Goal: Information Seeking & Learning: Check status

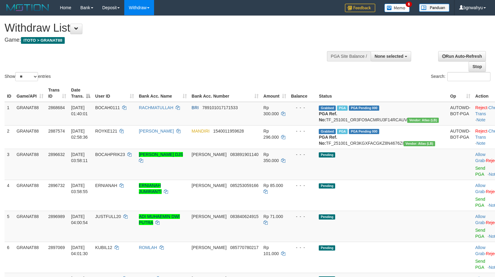
select select
select select "**"
select select
select select "**"
drag, startPoint x: 394, startPoint y: 58, endPoint x: 393, endPoint y: 82, distance: 23.4
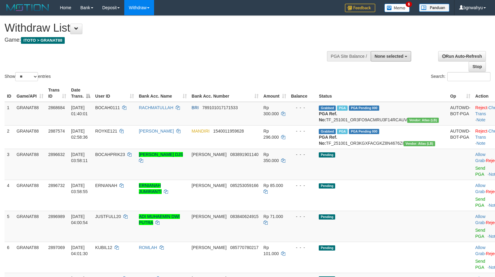
click at [394, 60] on button "None selected" at bounding box center [391, 56] width 40 height 10
click at [392, 86] on label "[ITOTO] GRANAT88" at bounding box center [382, 87] width 57 height 8
select select "****"
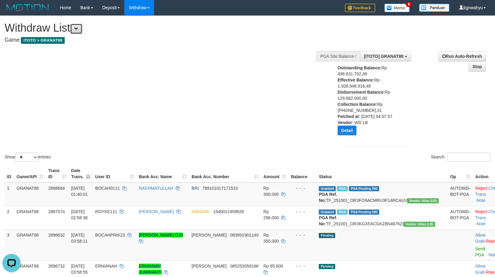
click at [82, 27] on button at bounding box center [76, 29] width 12 height 10
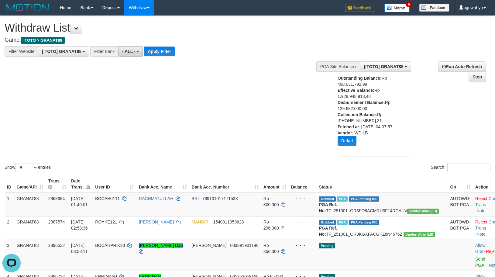
click at [141, 54] on button "- ALL -" at bounding box center [130, 51] width 25 height 10
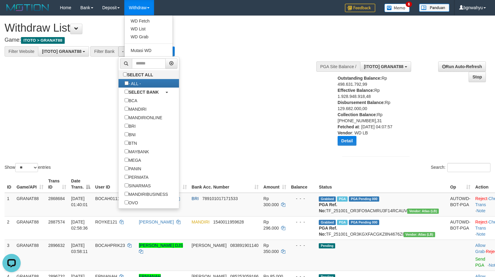
click at [147, 6] on link "Withdraw" at bounding box center [139, 7] width 30 height 15
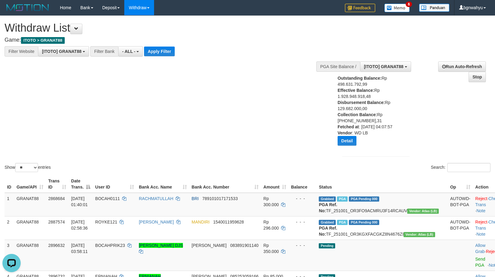
click at [148, 6] on link "Withdraw" at bounding box center [139, 7] width 30 height 15
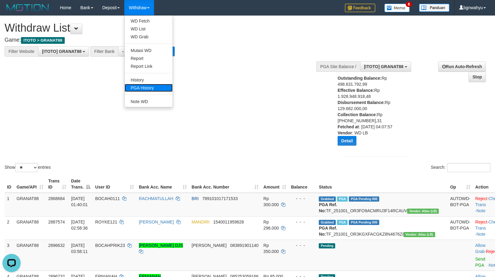
click at [158, 86] on link "PGA History" at bounding box center [149, 88] width 48 height 8
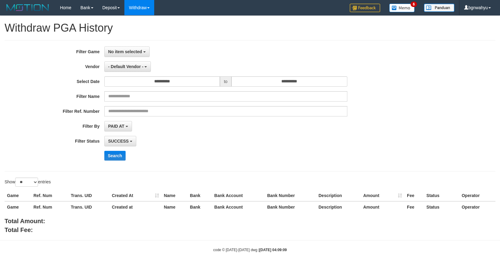
select select
select select "**"
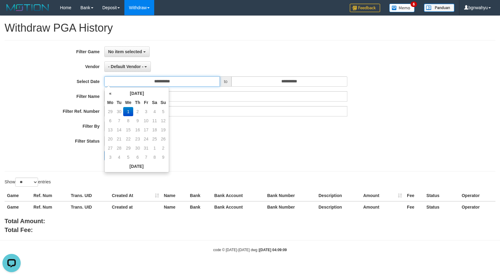
click at [182, 81] on input "**********" at bounding box center [162, 81] width 116 height 10
click at [122, 111] on td "30" at bounding box center [119, 111] width 9 height 9
type input "**********"
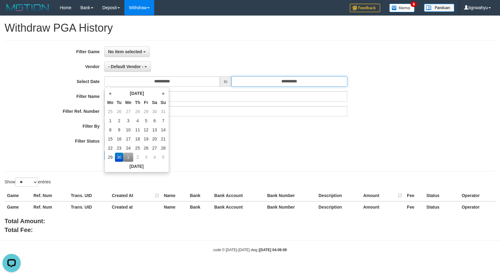
click at [269, 80] on input "**********" at bounding box center [289, 81] width 116 height 10
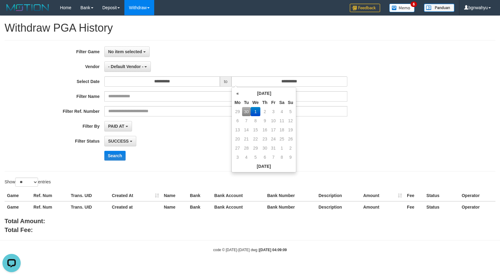
click at [246, 110] on td "30" at bounding box center [246, 111] width 9 height 9
type input "**********"
click at [157, 152] on div "Search" at bounding box center [260, 156] width 312 height 10
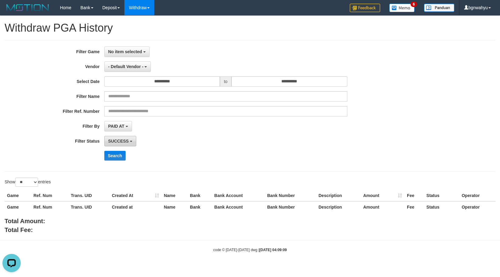
click at [118, 140] on span "SUCCESS" at bounding box center [118, 141] width 21 height 5
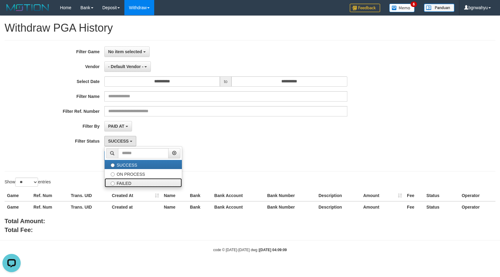
drag, startPoint x: 120, startPoint y: 182, endPoint x: 120, endPoint y: 178, distance: 4.0
click at [120, 181] on label "FAILED" at bounding box center [143, 182] width 77 height 9
select select "*"
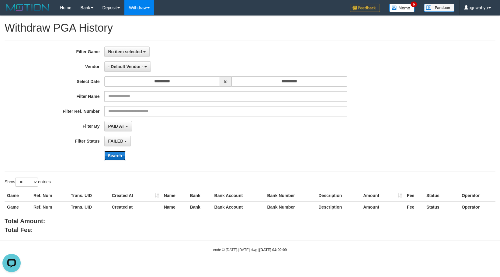
click at [122, 156] on button "Search" at bounding box center [115, 156] width 22 height 10
click at [121, 127] on span "PAID AT" at bounding box center [116, 126] width 16 height 5
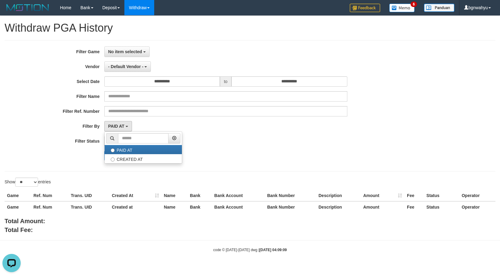
click at [154, 125] on div "PAID AT PAID AT CREATED AT" at bounding box center [225, 126] width 243 height 10
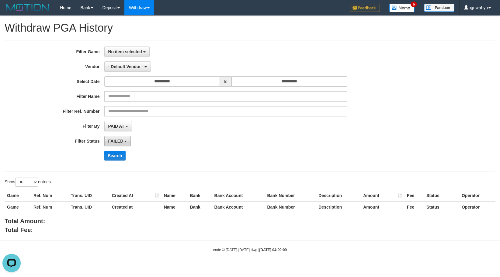
click at [121, 140] on span "FAILED" at bounding box center [115, 141] width 15 height 5
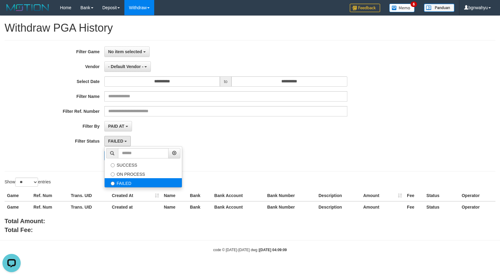
click at [115, 181] on label "FAILED" at bounding box center [143, 182] width 77 height 9
click at [127, 69] on button "- Default Vendor -" at bounding box center [127, 66] width 47 height 10
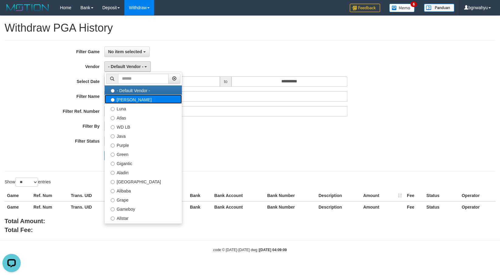
click at [122, 103] on label "Lucy" at bounding box center [143, 99] width 77 height 9
select select "**********"
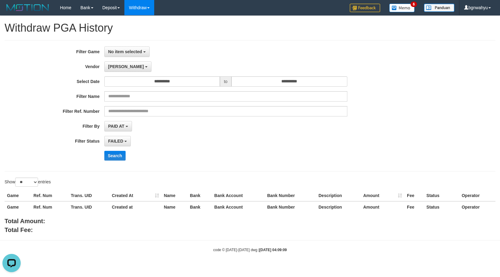
click at [120, 73] on div "**********" at bounding box center [208, 106] width 416 height 119
click at [145, 66] on b "button" at bounding box center [146, 66] width 2 height 1
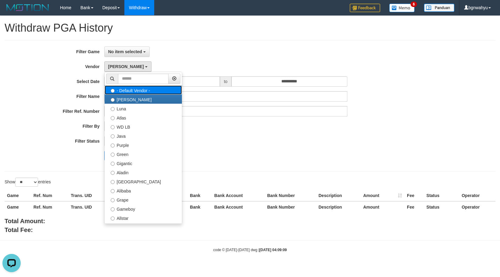
click at [123, 87] on label "- Default Vendor -" at bounding box center [143, 89] width 77 height 9
select select
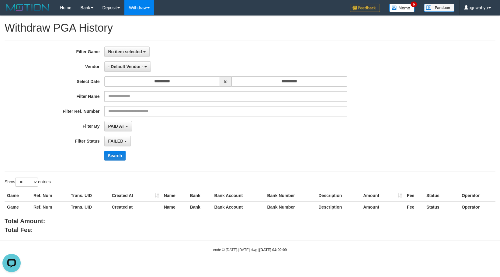
click at [122, 59] on div "**********" at bounding box center [208, 106] width 416 height 119
click at [123, 64] on span "- Default Vendor -" at bounding box center [125, 66] width 35 height 5
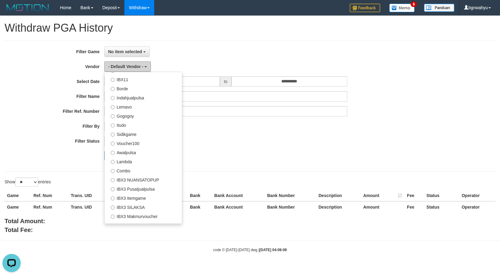
scroll to position [105, 0]
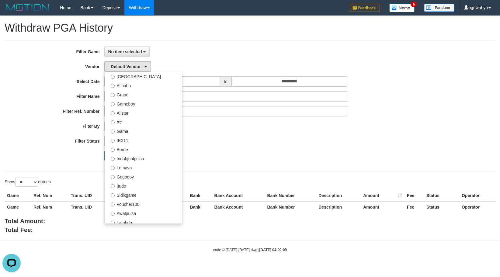
click at [253, 125] on div "PAID AT PAID AT CREATED AT" at bounding box center [225, 126] width 243 height 10
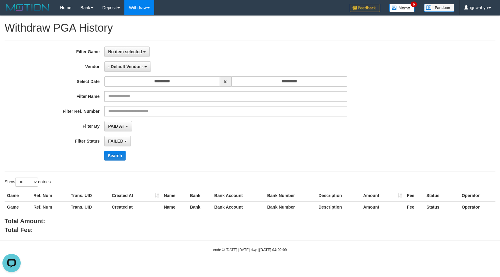
drag, startPoint x: 197, startPoint y: 142, endPoint x: 185, endPoint y: 121, distance: 24.4
click at [197, 142] on div "FAILED SUCCESS ON PROCESS FAILED" at bounding box center [225, 141] width 243 height 10
click at [143, 68] on button "- Default Vendor -" at bounding box center [127, 66] width 47 height 10
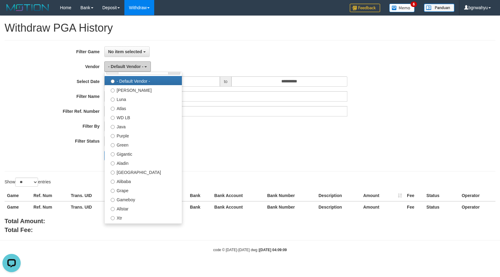
scroll to position [0, 0]
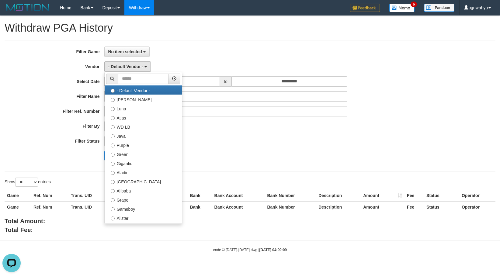
click at [212, 52] on div "No item selected SELECT GAME [ITOTO] GRANAT88" at bounding box center [225, 52] width 243 height 10
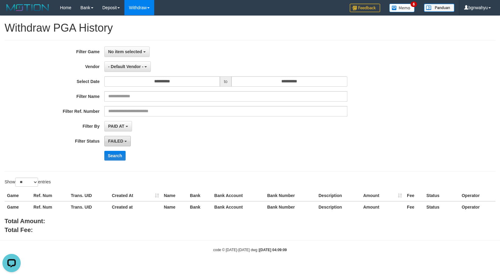
click at [122, 145] on button "FAILED" at bounding box center [117, 141] width 27 height 10
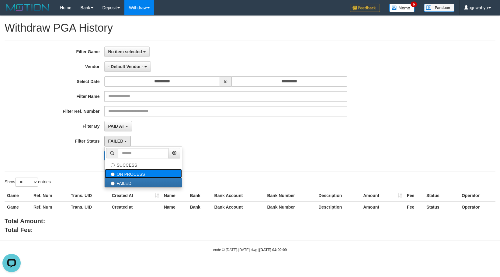
click at [121, 169] on label "ON PROCESS" at bounding box center [143, 173] width 77 height 9
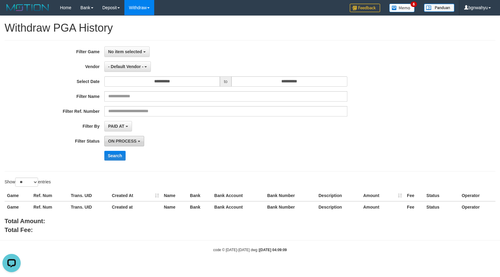
click at [121, 141] on span "ON PROCESS" at bounding box center [122, 141] width 28 height 5
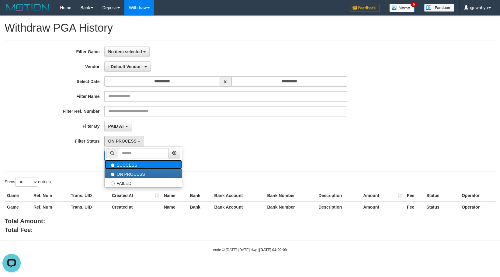
click at [120, 164] on label "SUCCESS" at bounding box center [143, 164] width 77 height 9
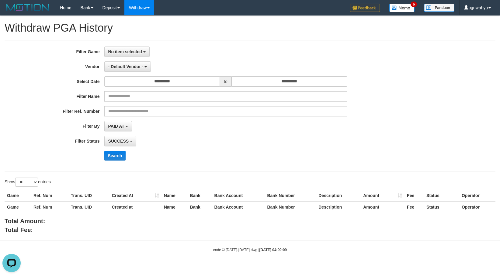
select select "*"
click at [118, 156] on button "Search" at bounding box center [115, 156] width 22 height 10
click at [129, 67] on span "- Default Vendor -" at bounding box center [125, 66] width 35 height 5
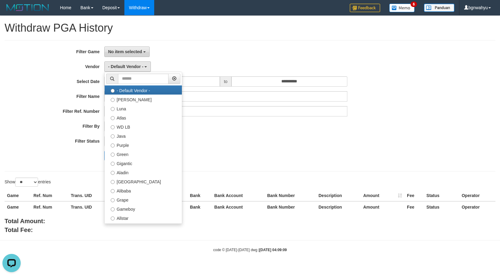
click at [122, 50] on span "No item selected" at bounding box center [125, 51] width 34 height 5
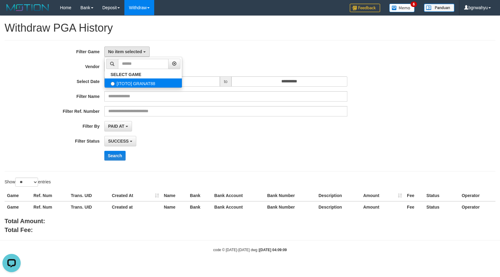
click at [124, 83] on label "[ITOTO] GRANAT88" at bounding box center [143, 82] width 77 height 9
select select "****"
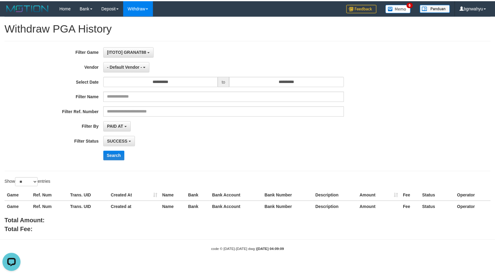
scroll to position [5, 0]
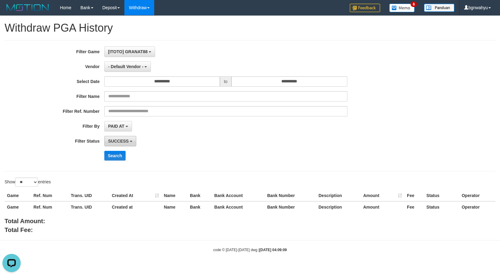
click at [119, 141] on span "SUCCESS" at bounding box center [118, 141] width 21 height 5
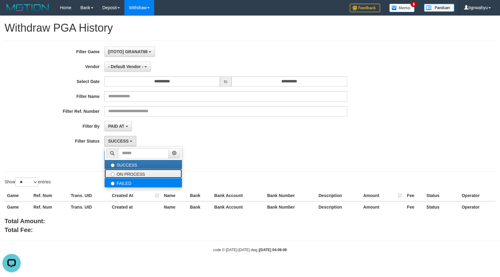
drag, startPoint x: 121, startPoint y: 174, endPoint x: 122, endPoint y: 184, distance: 10.1
click at [122, 184] on ul "SUCCESS ON PROCESS FAILED" at bounding box center [143, 166] width 78 height 41
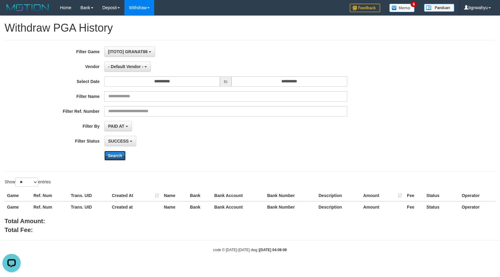
drag, startPoint x: 118, startPoint y: 158, endPoint x: 193, endPoint y: 143, distance: 76.9
click at [227, 143] on div "**********" at bounding box center [208, 106] width 416 height 119
click at [134, 145] on button "SUCCESS" at bounding box center [120, 141] width 32 height 10
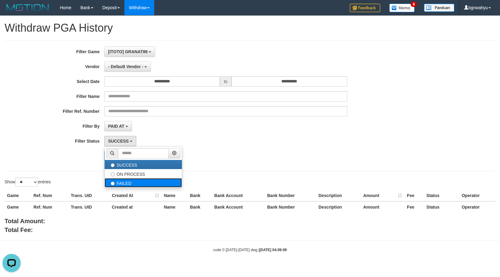
click at [130, 182] on label "FAILED" at bounding box center [143, 182] width 77 height 9
select select "*"
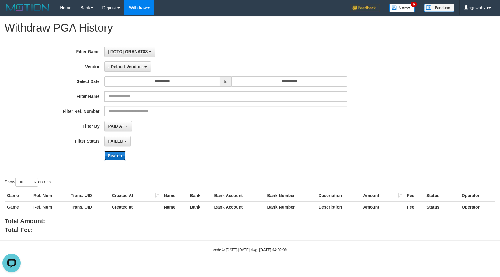
click at [112, 153] on button "Search" at bounding box center [115, 156] width 22 height 10
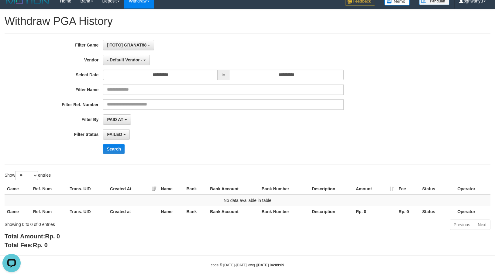
scroll to position [13, 0]
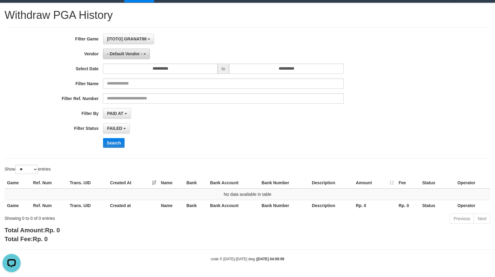
click at [126, 54] on span "- Default Vendor -" at bounding box center [124, 53] width 35 height 5
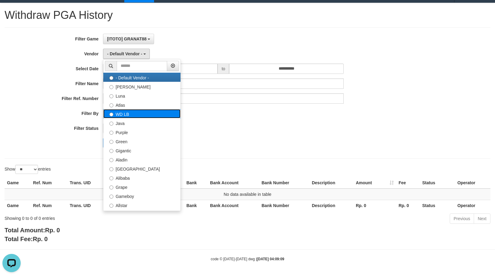
click at [137, 114] on label "WD LB" at bounding box center [141, 113] width 77 height 9
select select "**********"
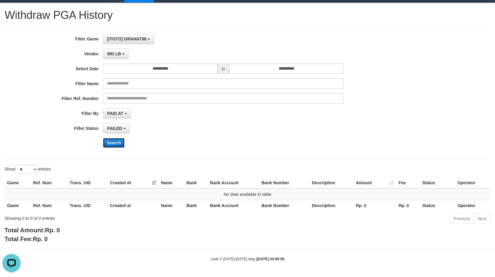
click at [119, 144] on button "Search" at bounding box center [114, 143] width 22 height 10
click at [274, 39] on div "[ITOTO] GRANAT88 SELECT GAME [ITOTO] GRANAT88" at bounding box center [223, 39] width 241 height 10
click at [109, 53] on span "WD LB" at bounding box center [114, 53] width 14 height 5
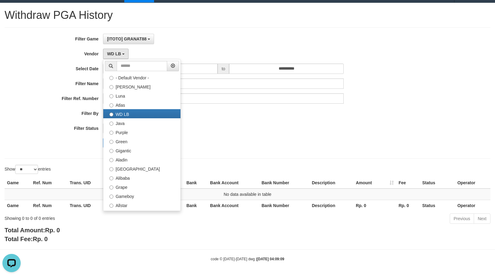
click at [203, 36] on div "[ITOTO] GRANAT88 SELECT GAME [ITOTO] GRANAT88" at bounding box center [223, 39] width 241 height 10
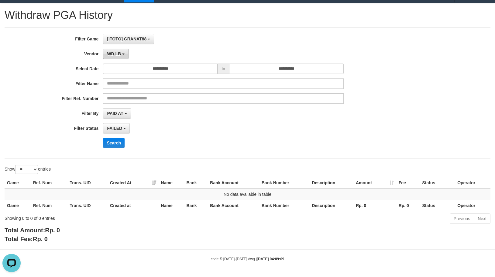
click at [116, 52] on span "WD LB" at bounding box center [114, 53] width 14 height 5
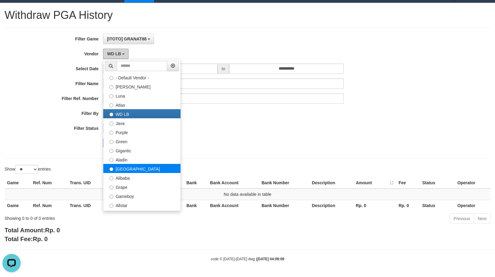
scroll to position [227, 0]
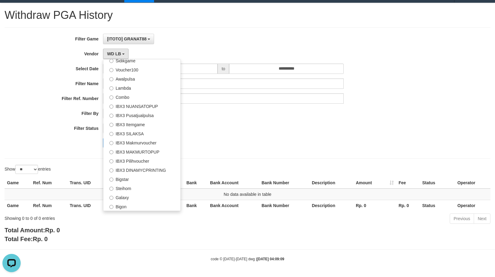
click at [228, 16] on h1 "Withdraw PGA History" at bounding box center [248, 15] width 486 height 12
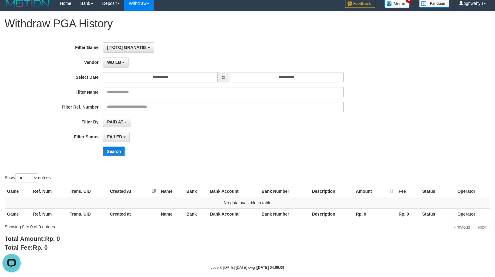
scroll to position [0, 0]
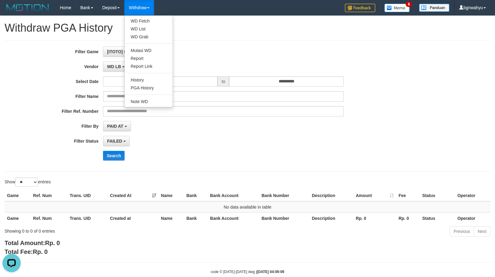
click at [150, 9] on link "Withdraw" at bounding box center [139, 7] width 30 height 15
click at [152, 26] on link "WD List" at bounding box center [149, 29] width 48 height 8
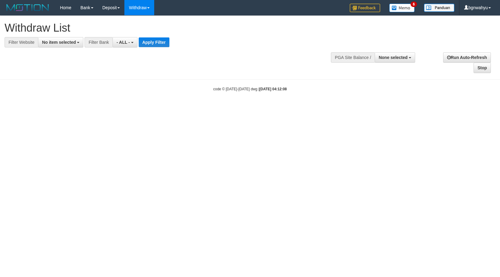
select select
click at [72, 47] on div at bounding box center [250, 47] width 491 height 0
click at [64, 49] on div "**********" at bounding box center [250, 44] width 500 height 57
click at [64, 45] on button "No item selected" at bounding box center [60, 42] width 45 height 10
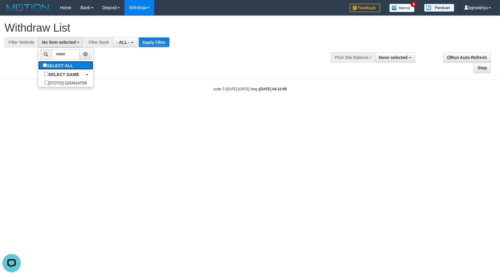
click at [64, 66] on label "SELECT ALL" at bounding box center [58, 65] width 41 height 9
select select "****"
click at [138, 43] on b "button" at bounding box center [137, 42] width 2 height 1
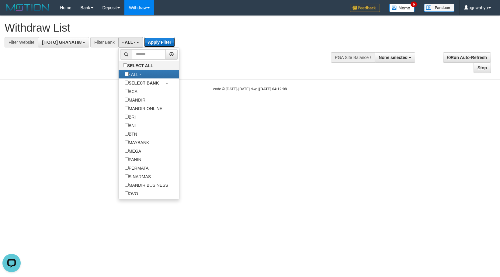
click at [161, 41] on button "Apply Filter" at bounding box center [159, 42] width 31 height 10
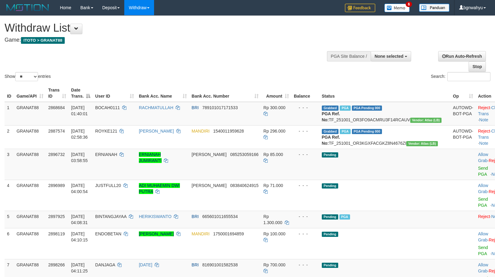
select select
select select "**"
